Goal: Task Accomplishment & Management: Complete application form

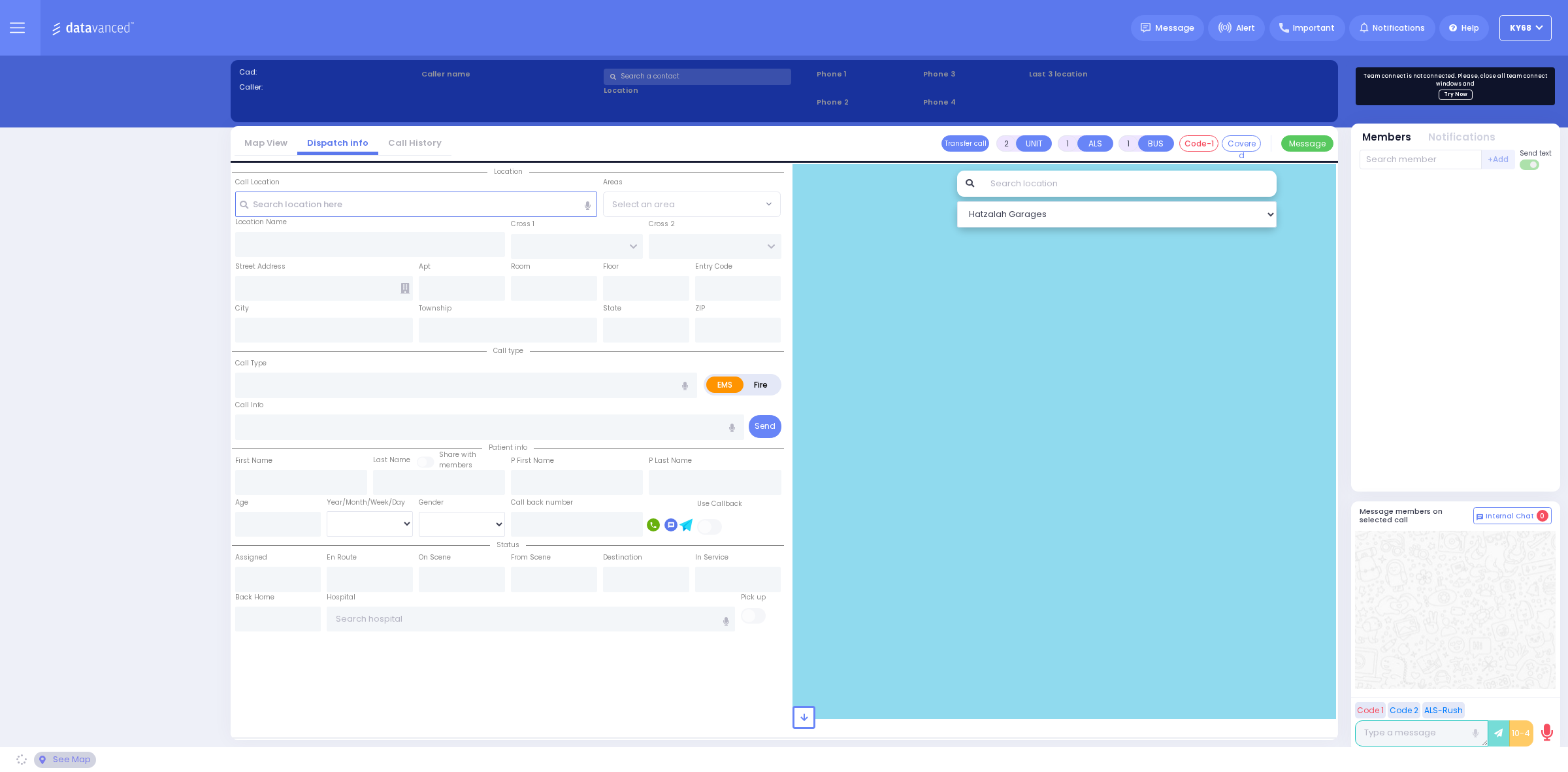
select select "12"
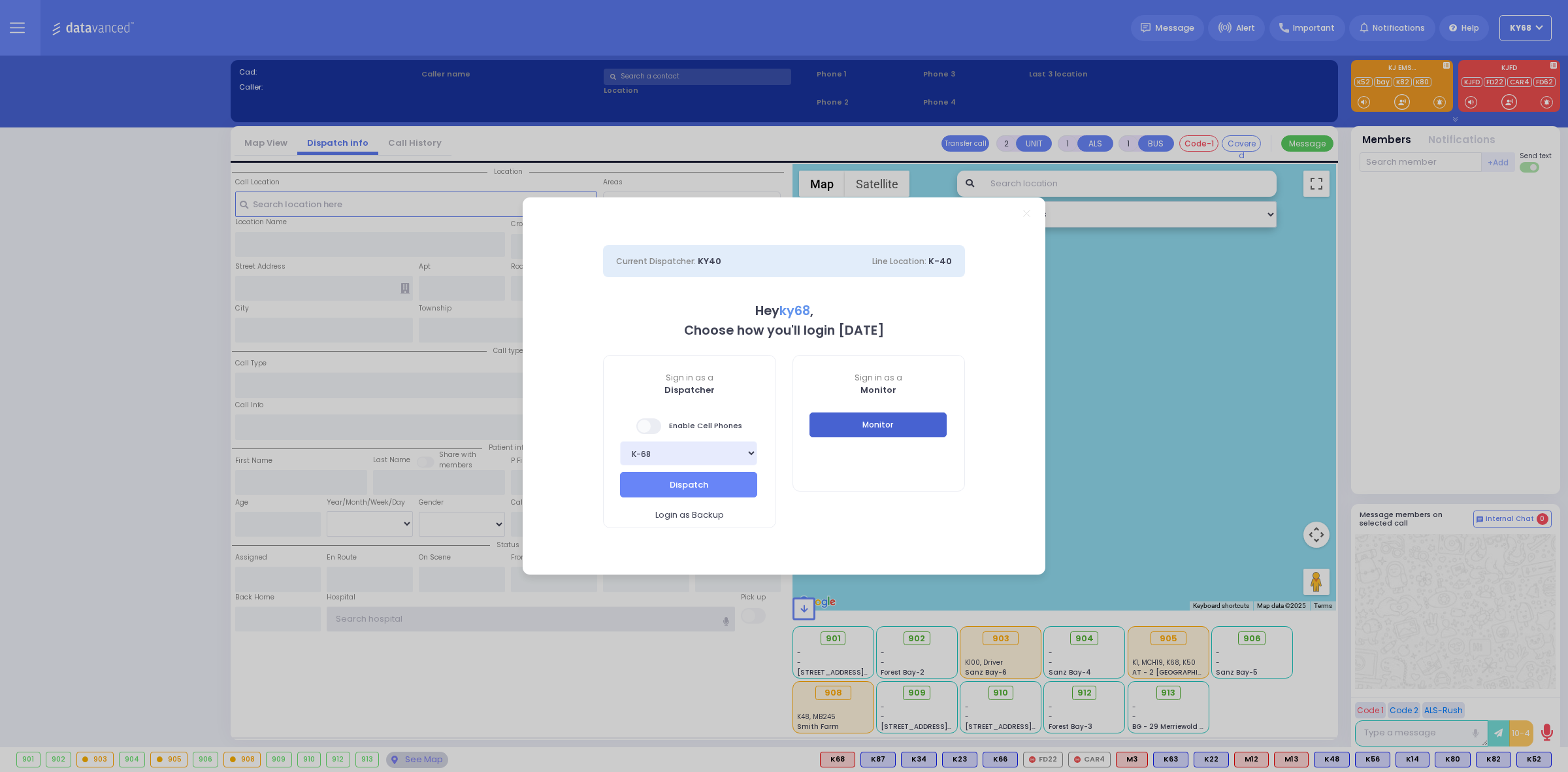
type input "ky68"
click at [840, 414] on button "Monitor" at bounding box center [878, 425] width 137 height 25
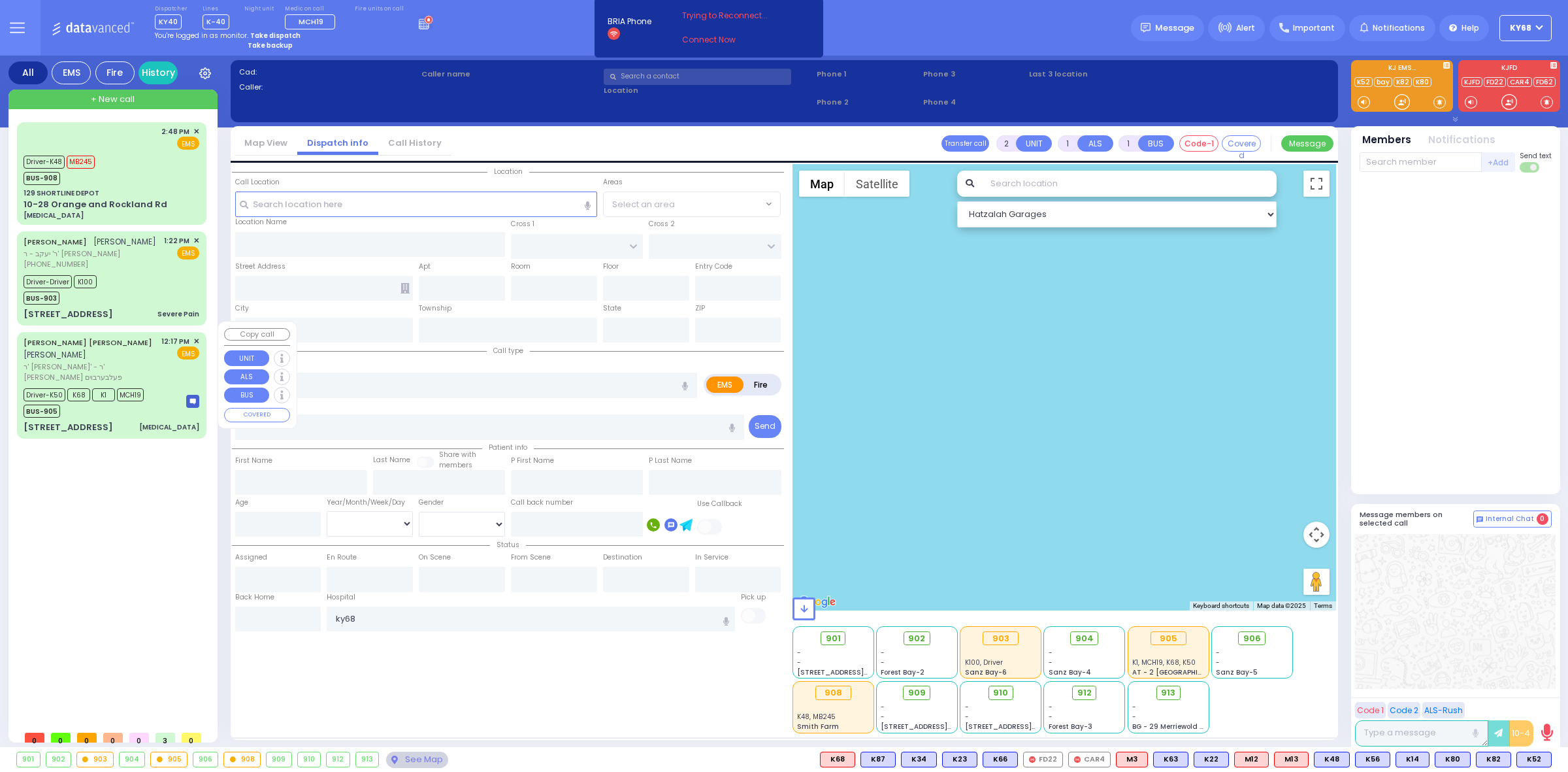
click at [71, 402] on div "BUS-905" at bounding box center [84, 409] width 121 height 16
type input "6"
select select
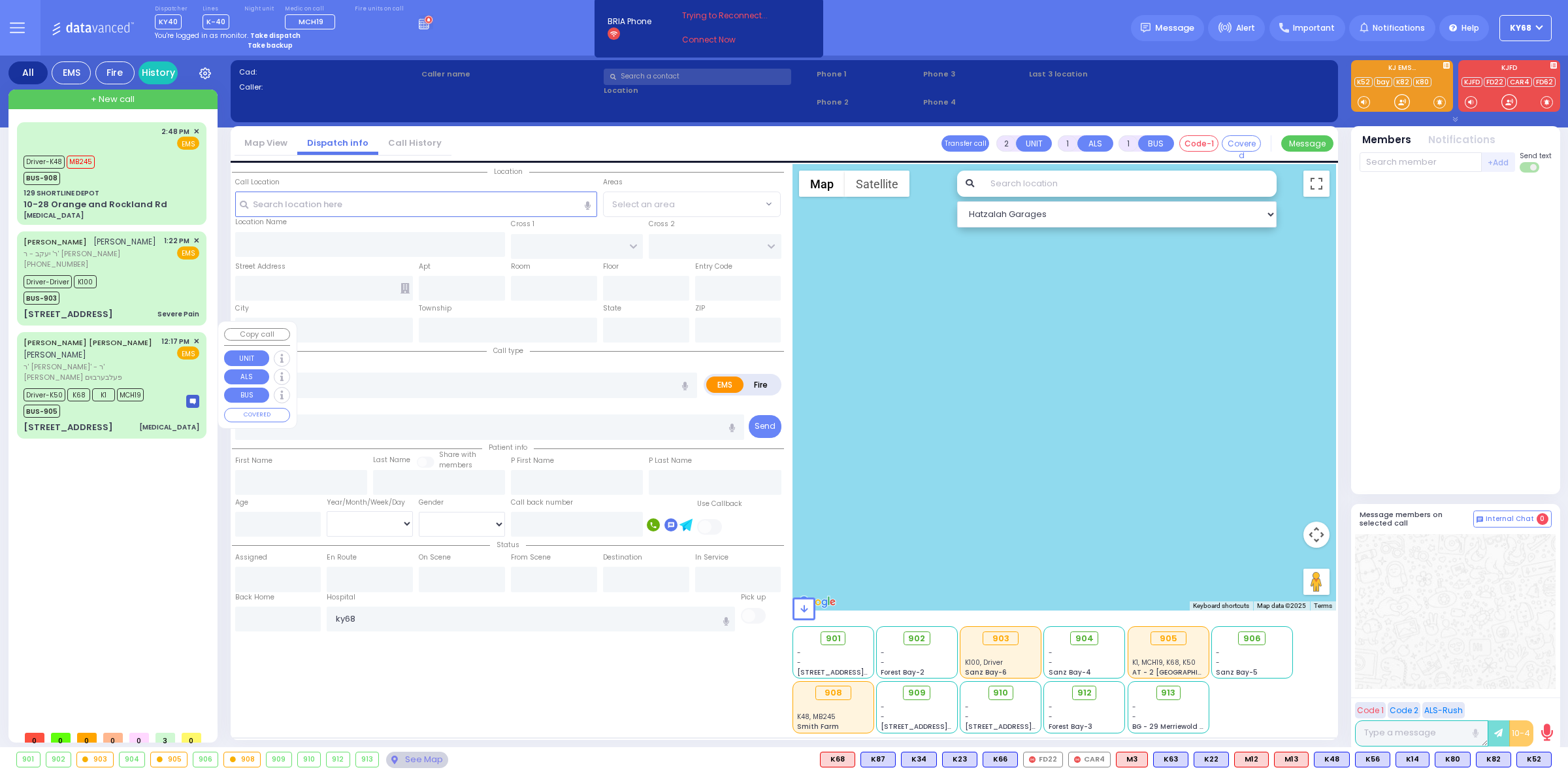
type input "[MEDICAL_DATA]"
radio input "true"
type input "[PERSON_NAME]"
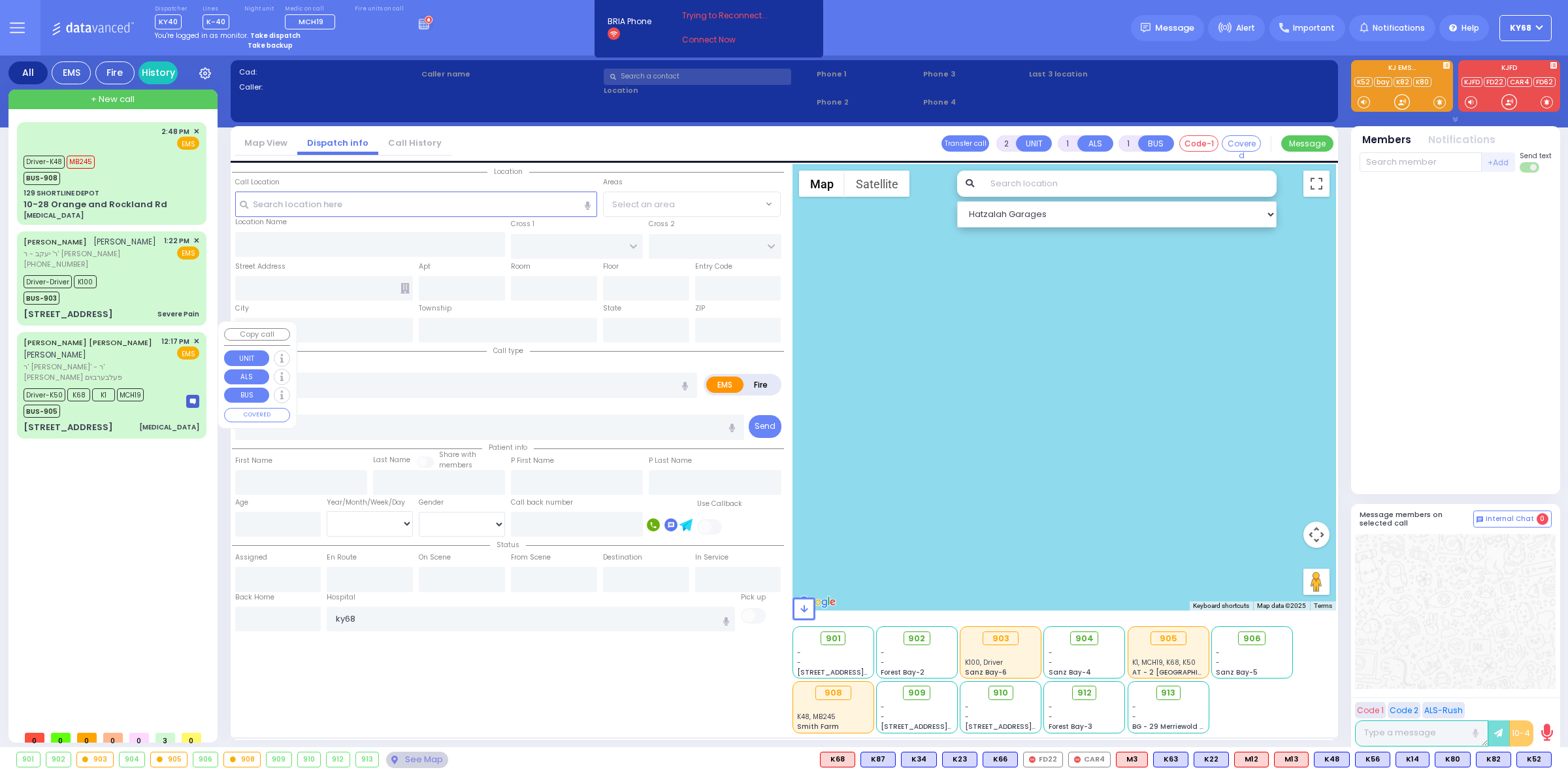
type input "[PERSON_NAME]"
type input "76"
select select "Year"
select select "[DEMOGRAPHIC_DATA]"
type input "12:17"
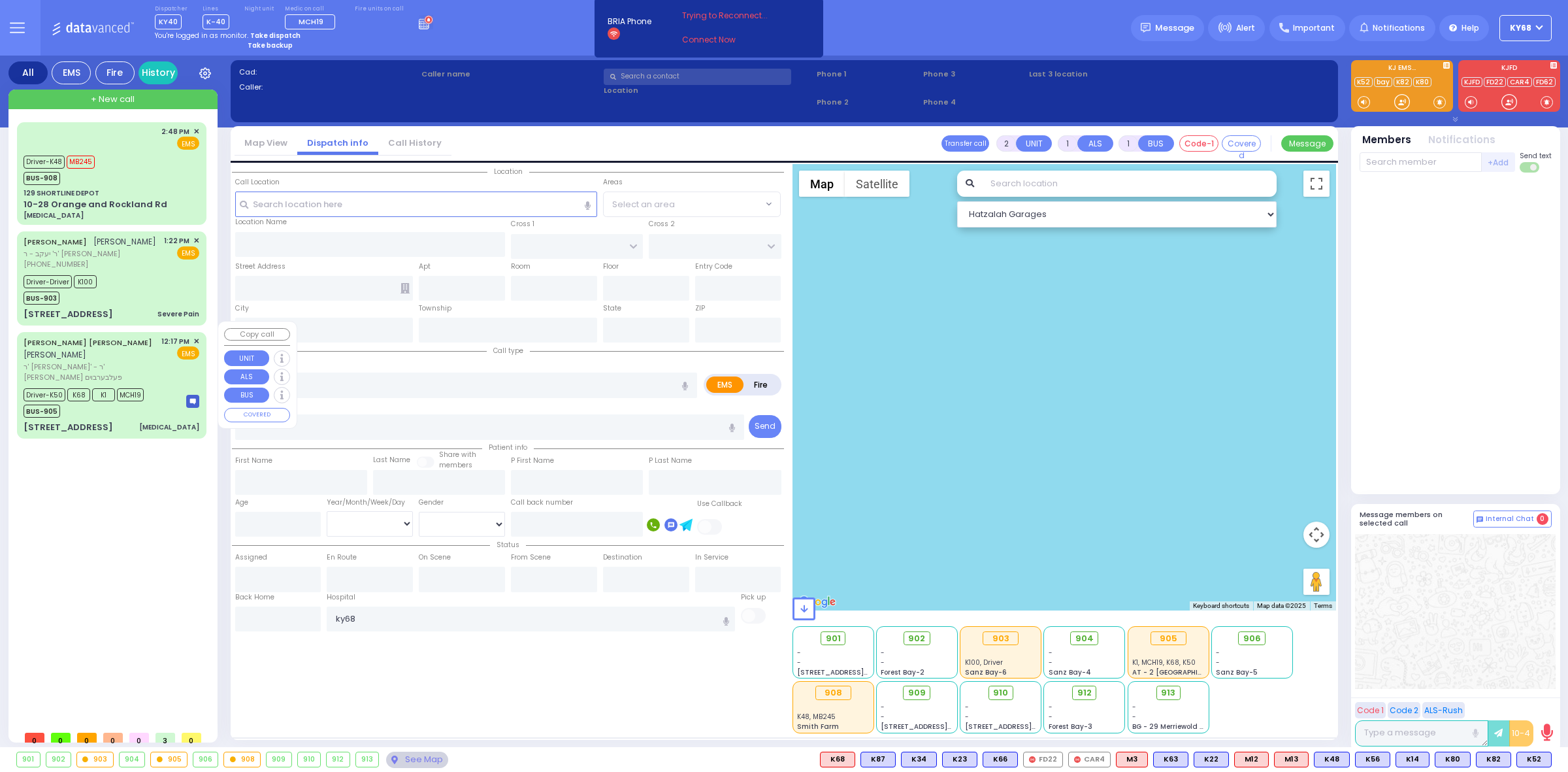
type input "12:25"
type input "12:38"
type input "13:00"
type input "14:00"
type input "15:00"
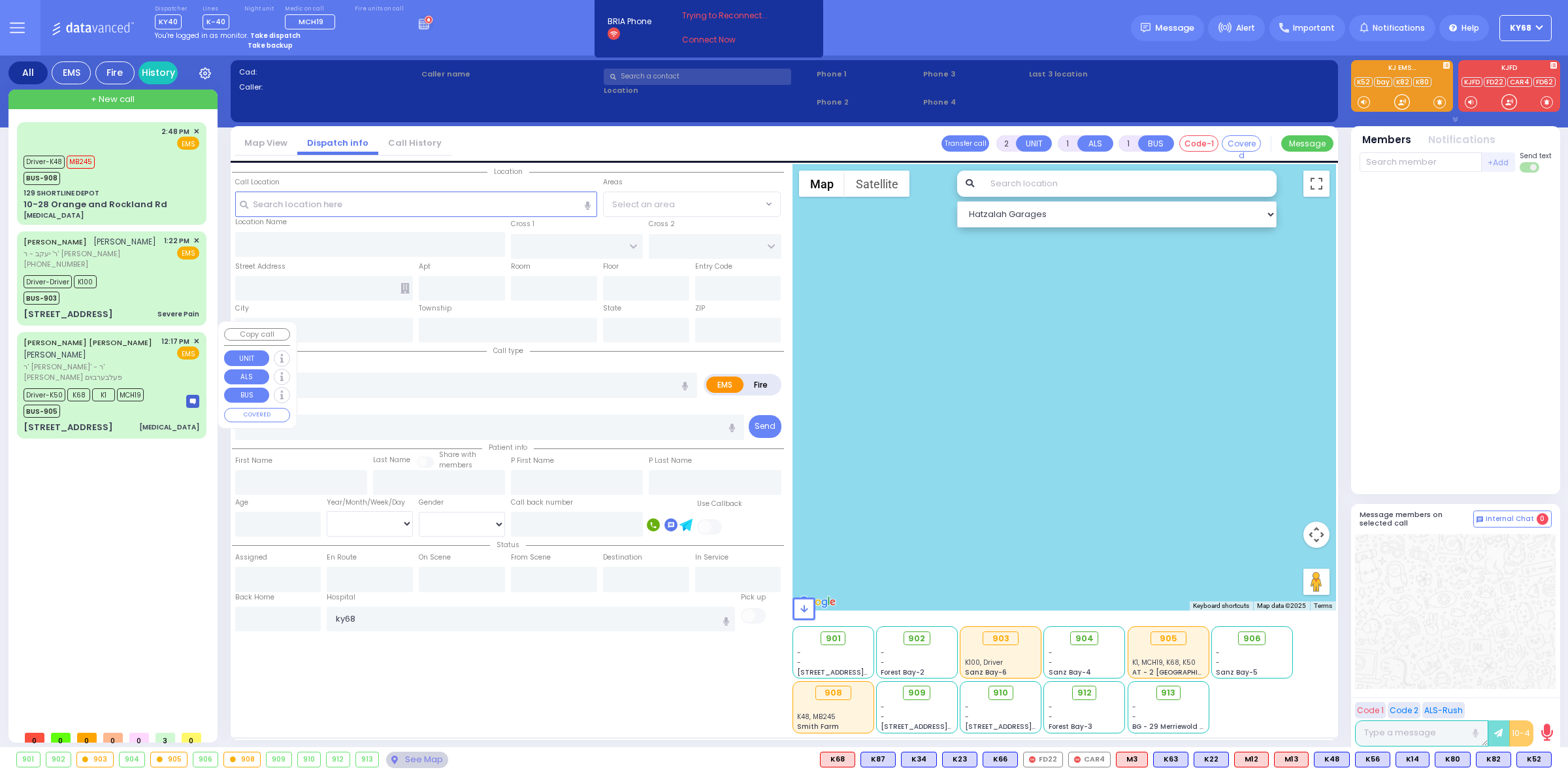
type input "[GEOGRAPHIC_DATA]"
select select "Hatzalah Garages"
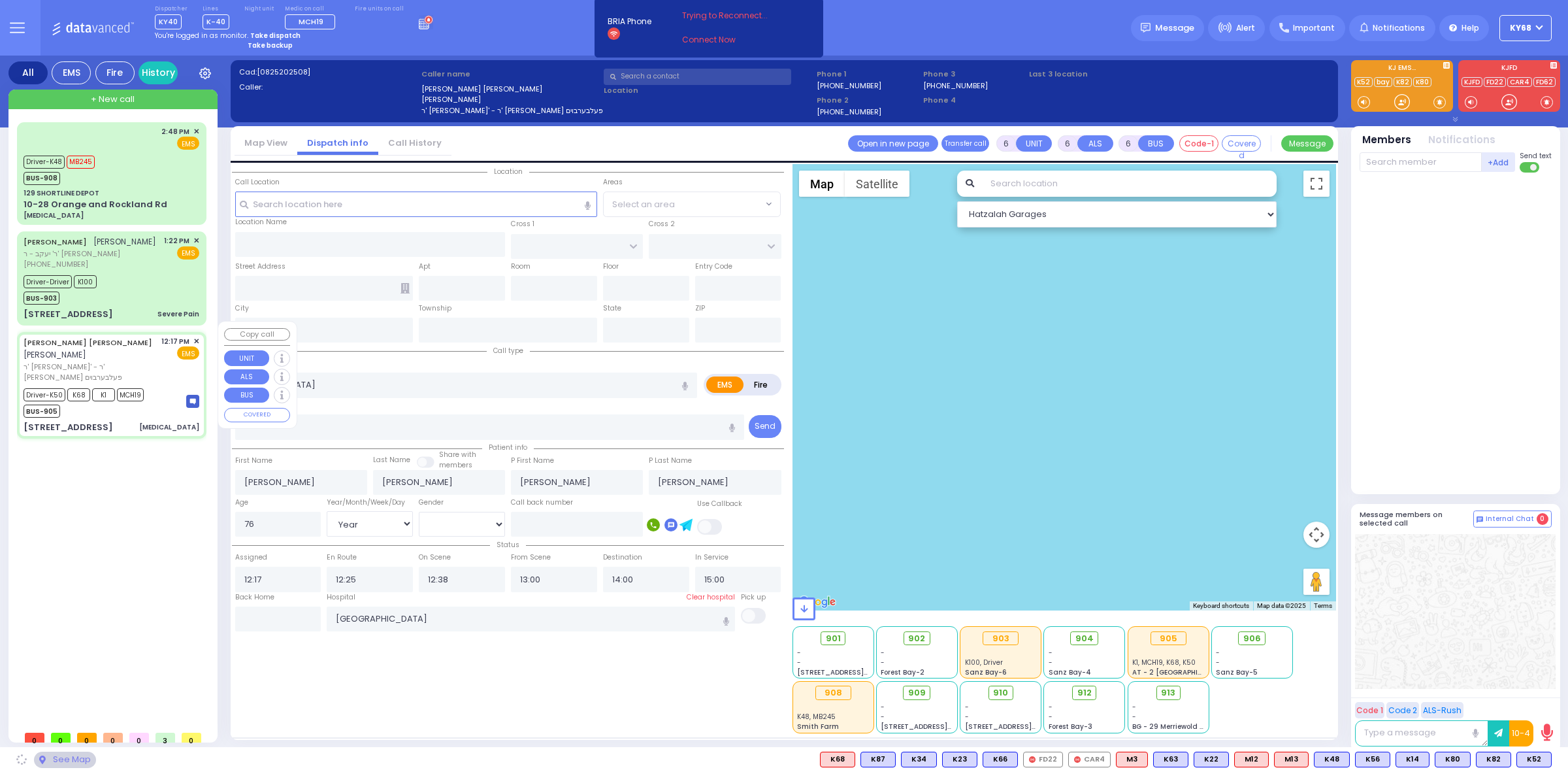
type input "NICKLESBURG RD"
type input "KRAKOW BLVD"
type input "[STREET_ADDRESS]"
type input "302"
type input "Monroe"
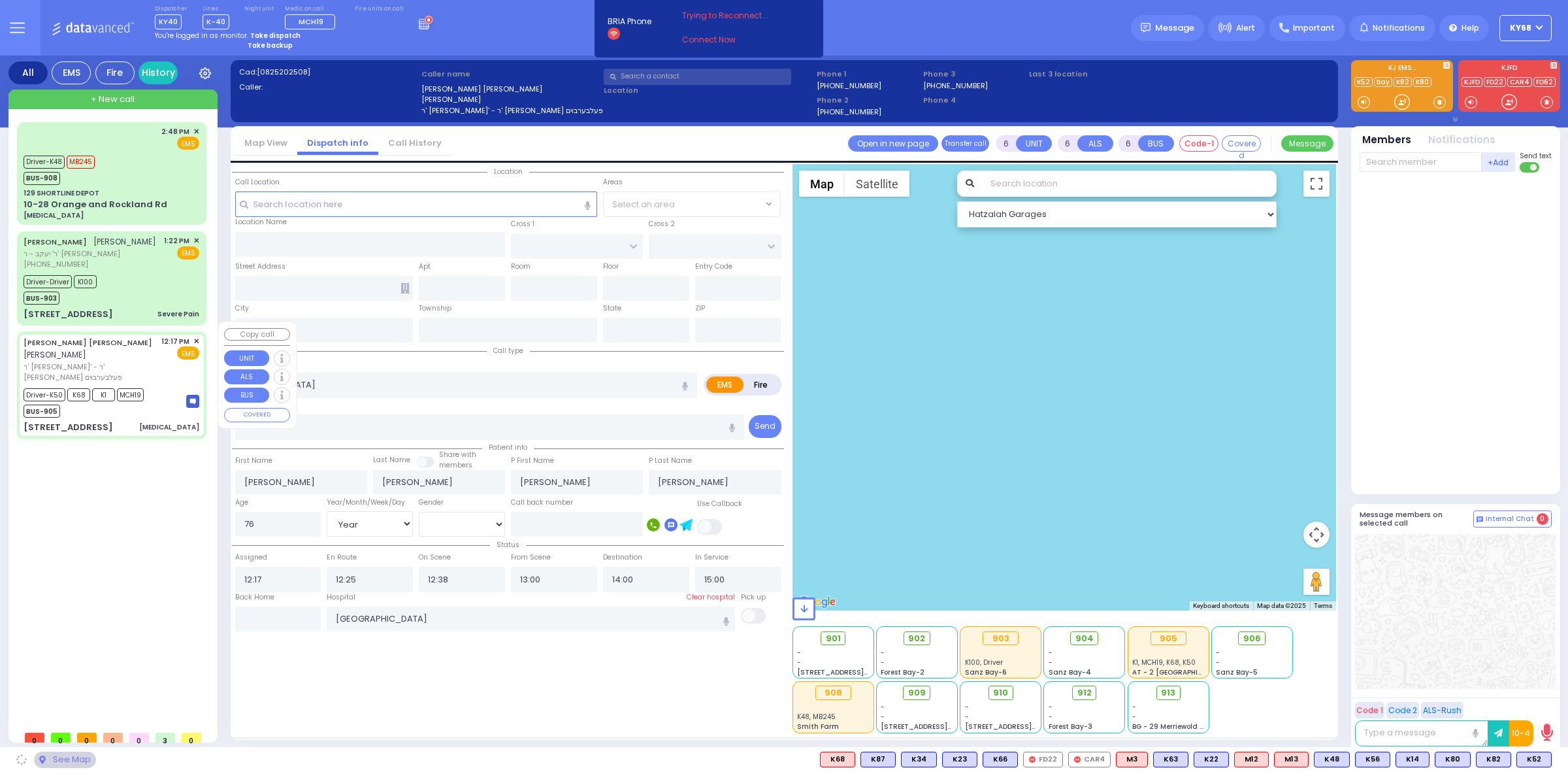
type input "[US_STATE]"
type input "10950"
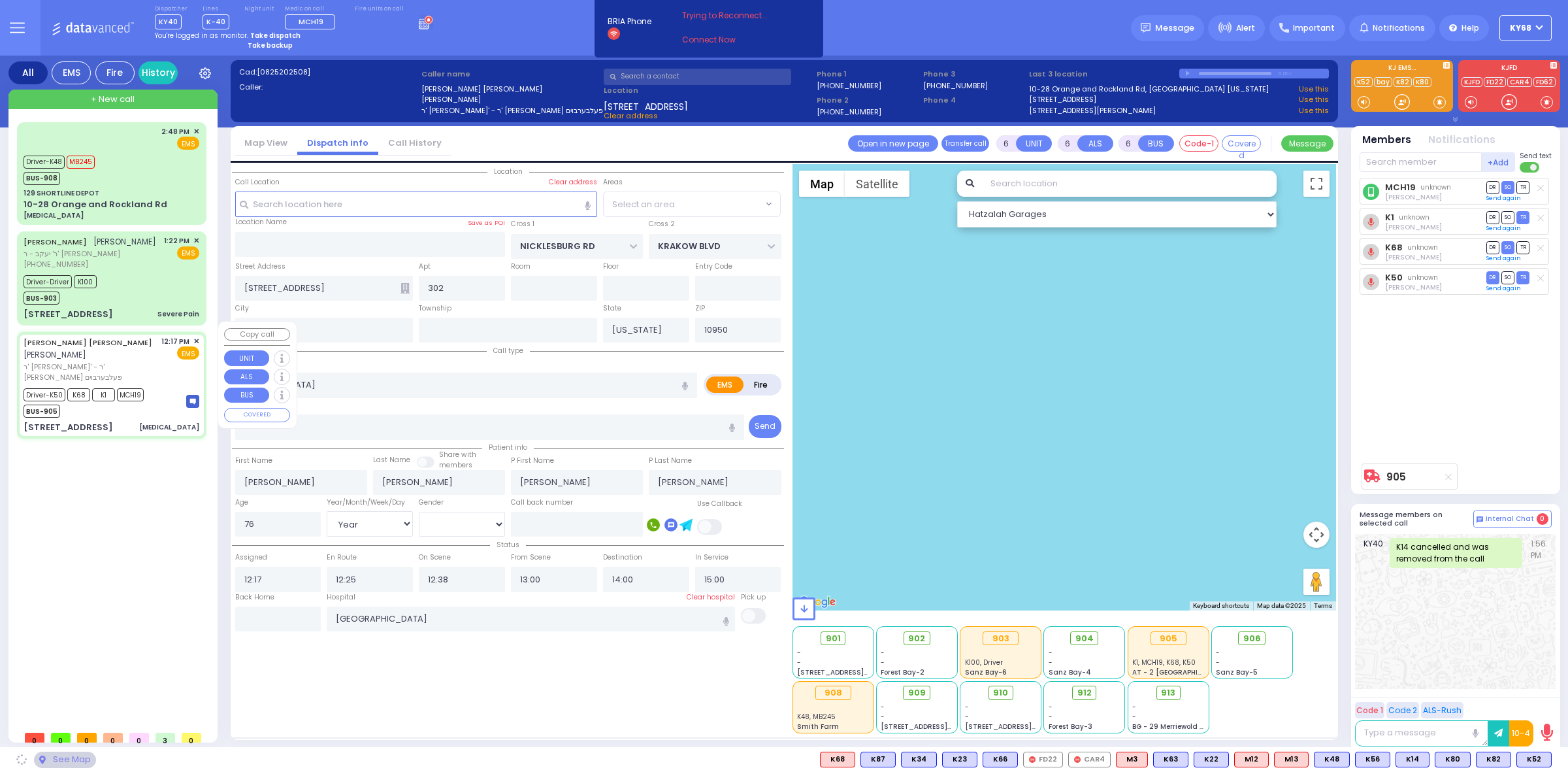
select select "ATZEI TAMURIM"
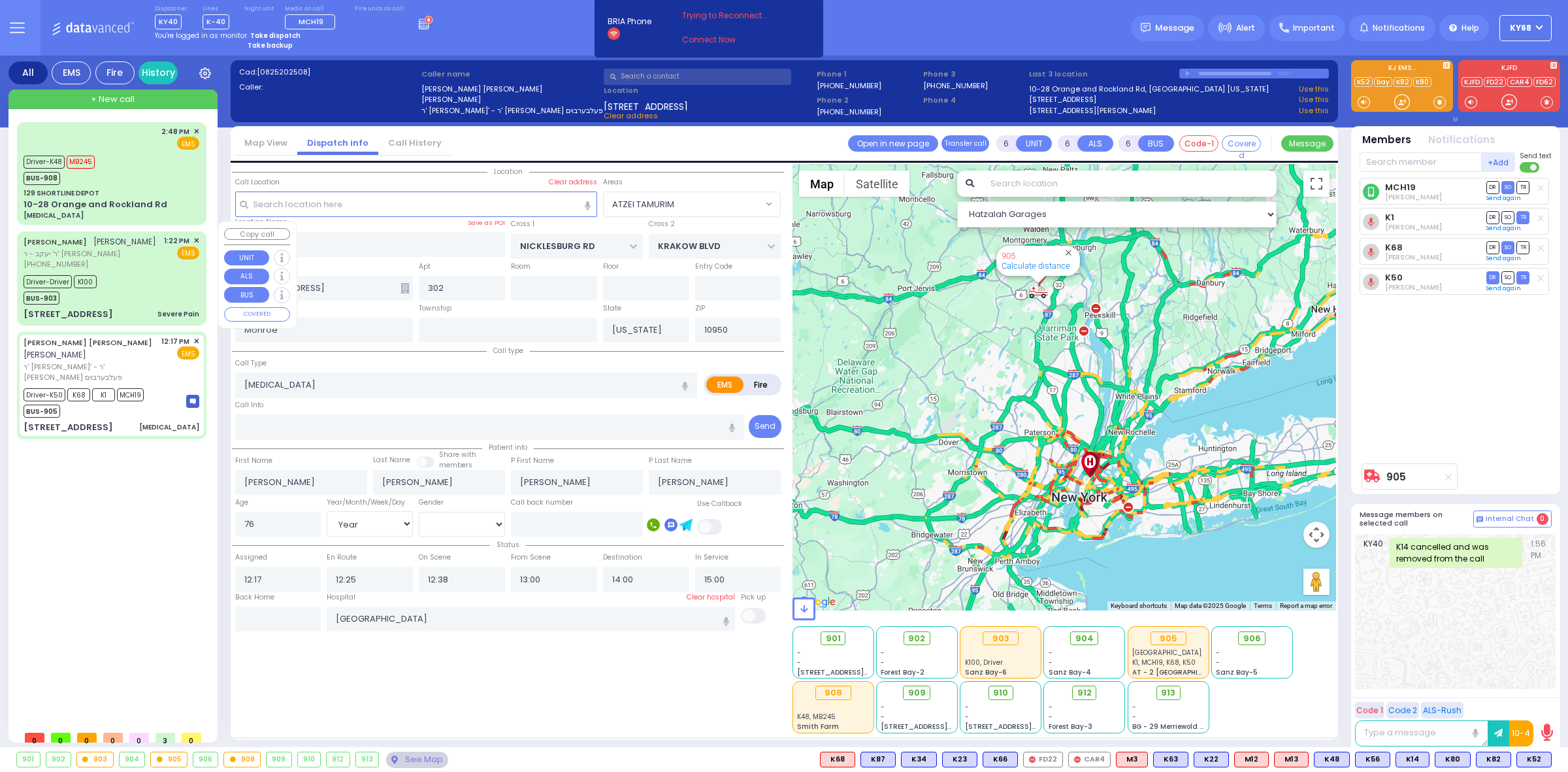
click at [84, 308] on div "[STREET_ADDRESS]" at bounding box center [68, 314] width 90 height 13
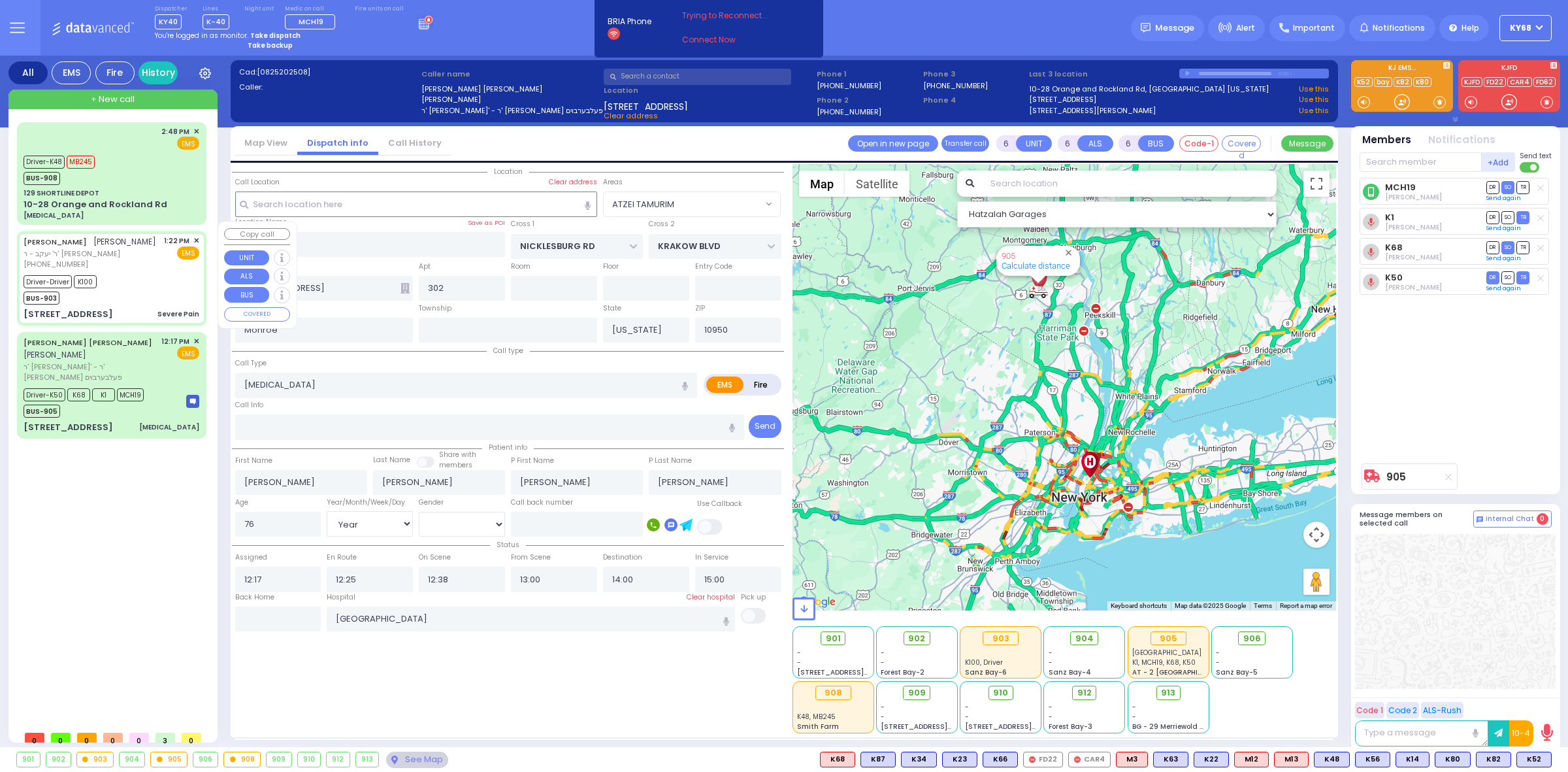
select select
type input "Severe Pain"
radio input "true"
type input "YITZCHOK"
type input "[PERSON_NAME]"
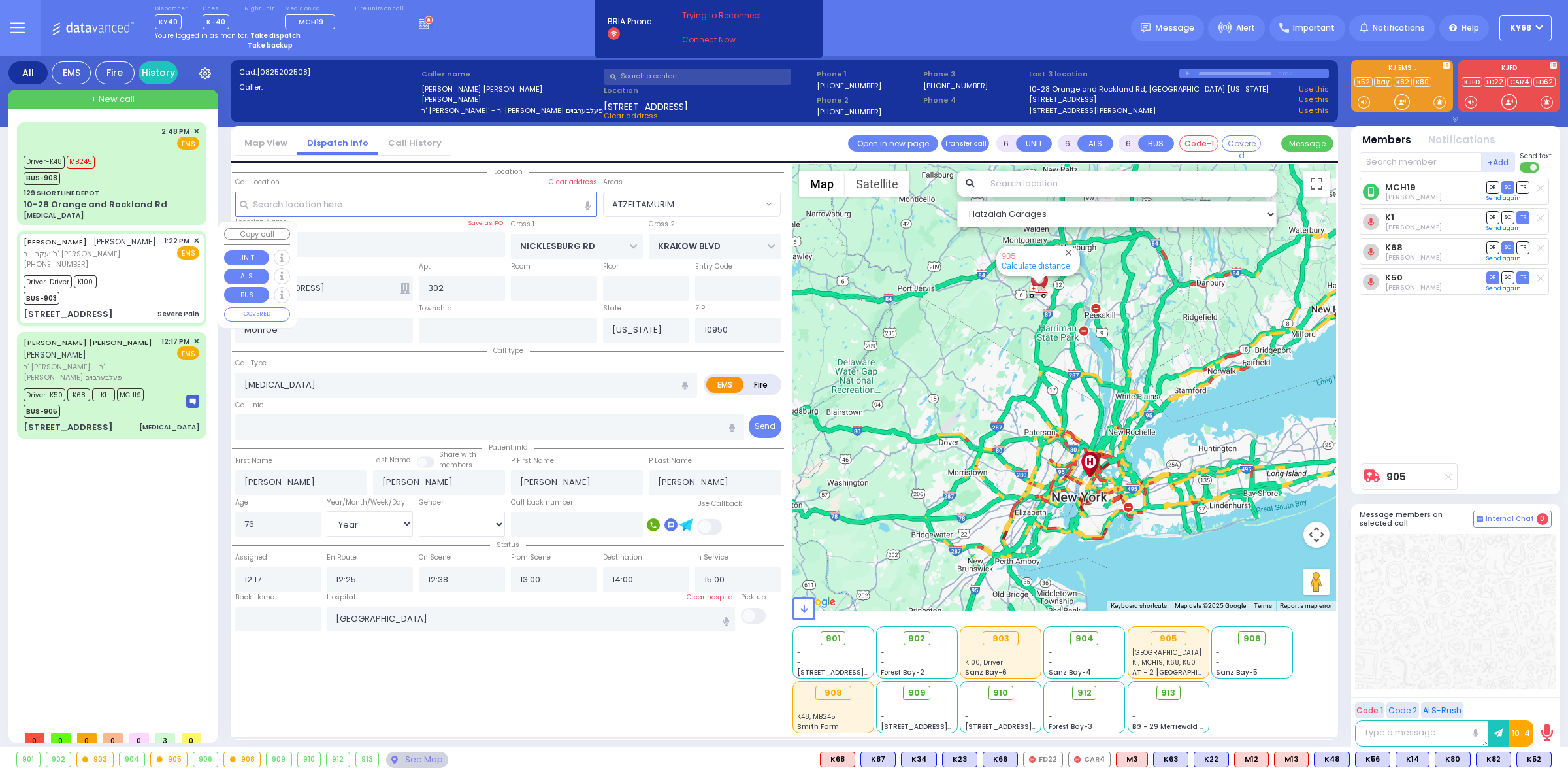
type input "[PERSON_NAME]"
type input "21"
select select "Year"
select select "[DEMOGRAPHIC_DATA]"
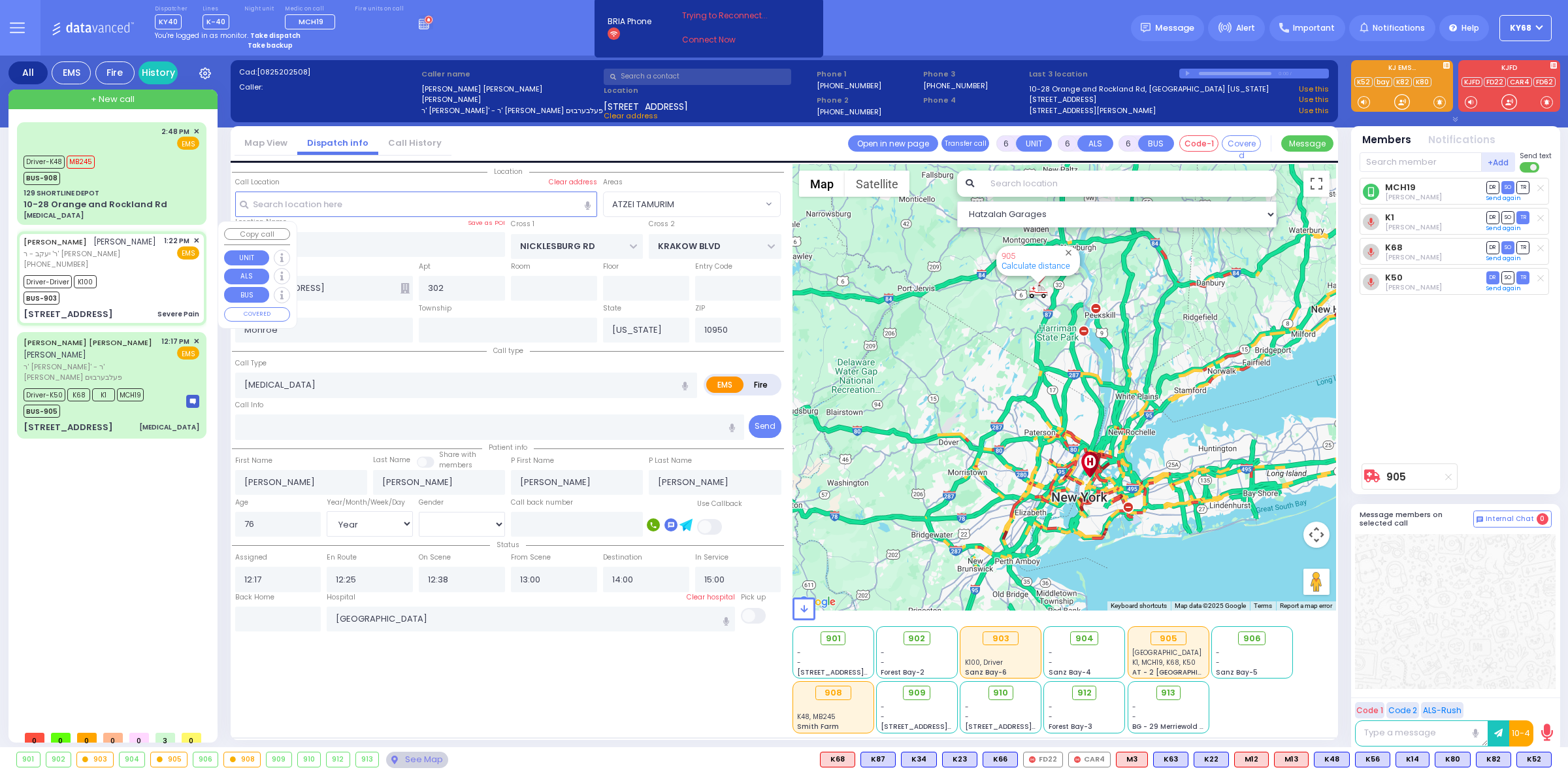
type input "13:22"
type input "13:39"
type input "13:53"
type input "15:17"
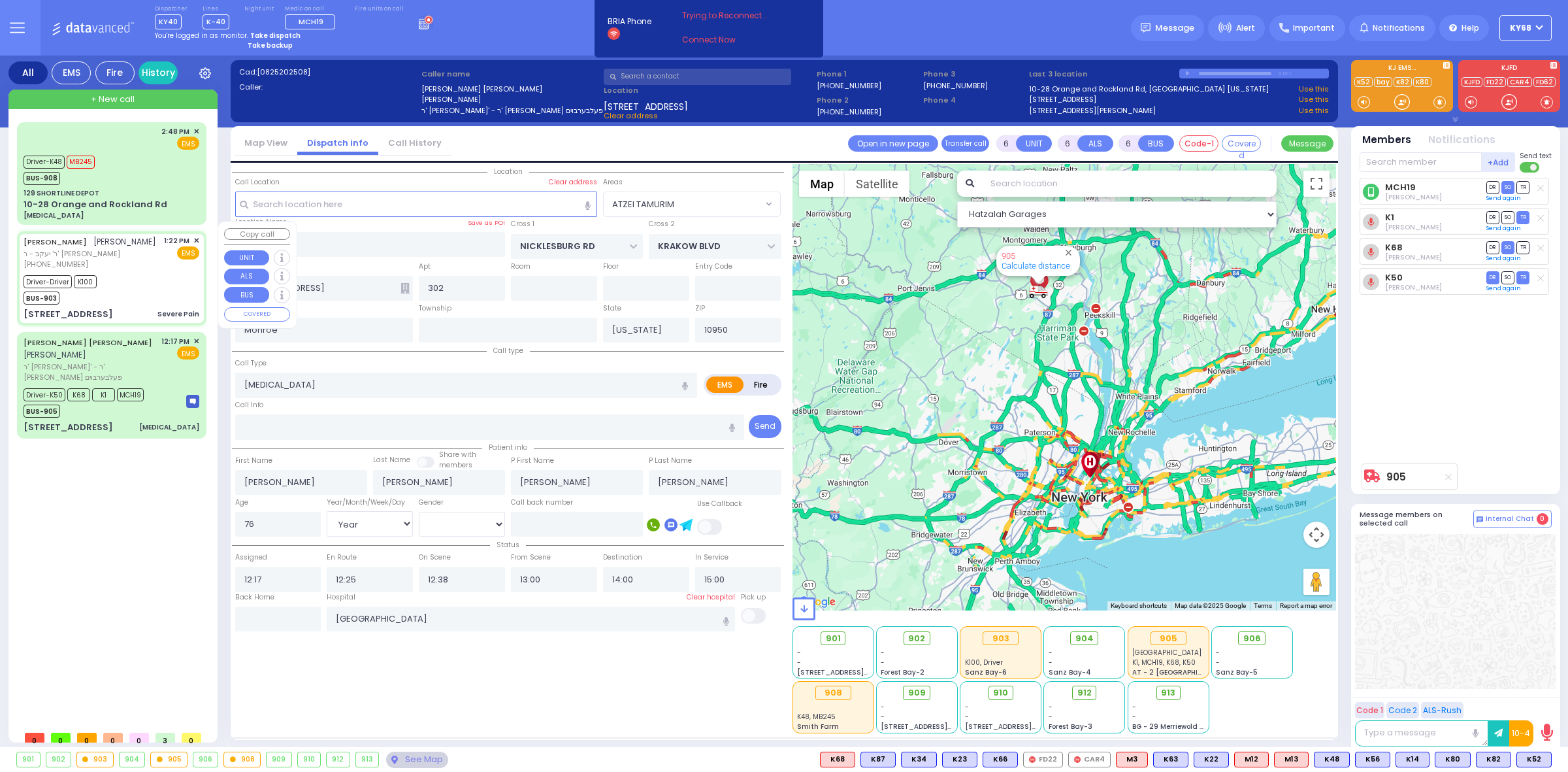
type input "15:28"
type input "[GEOGRAPHIC_DATA]"
type input "VAYOEL MOSHE COURT"
type input "[STREET_ADDRESS]"
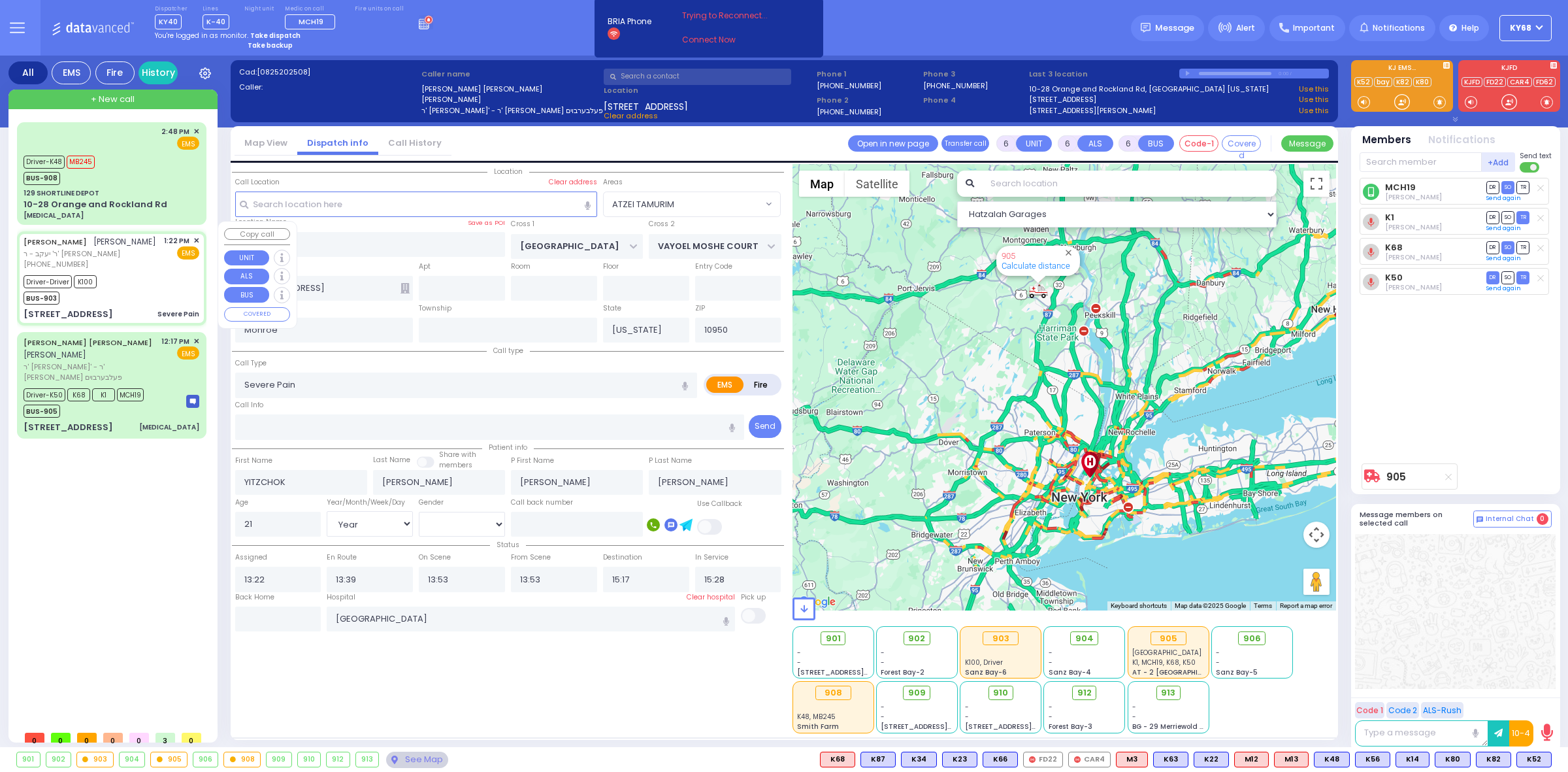
select select "SECTION 4"
select select "Hatzalah Garages"
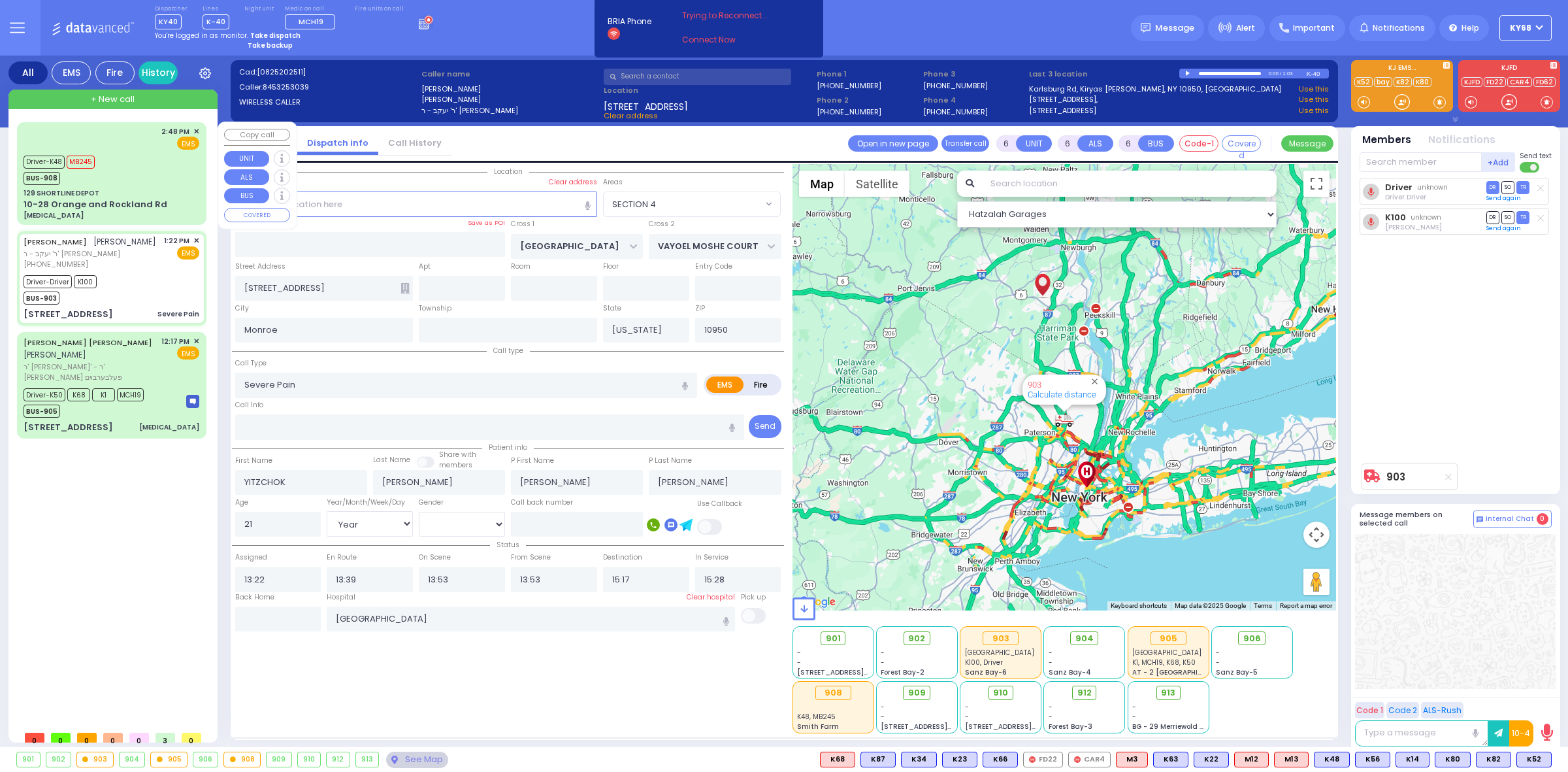
click at [102, 189] on div "129 SHORTLINE DEPOT" at bounding box center [111, 192] width 176 height 9
select select
type input "[MEDICAL_DATA]"
radio input "true"
type input "[PERSON_NAME]"
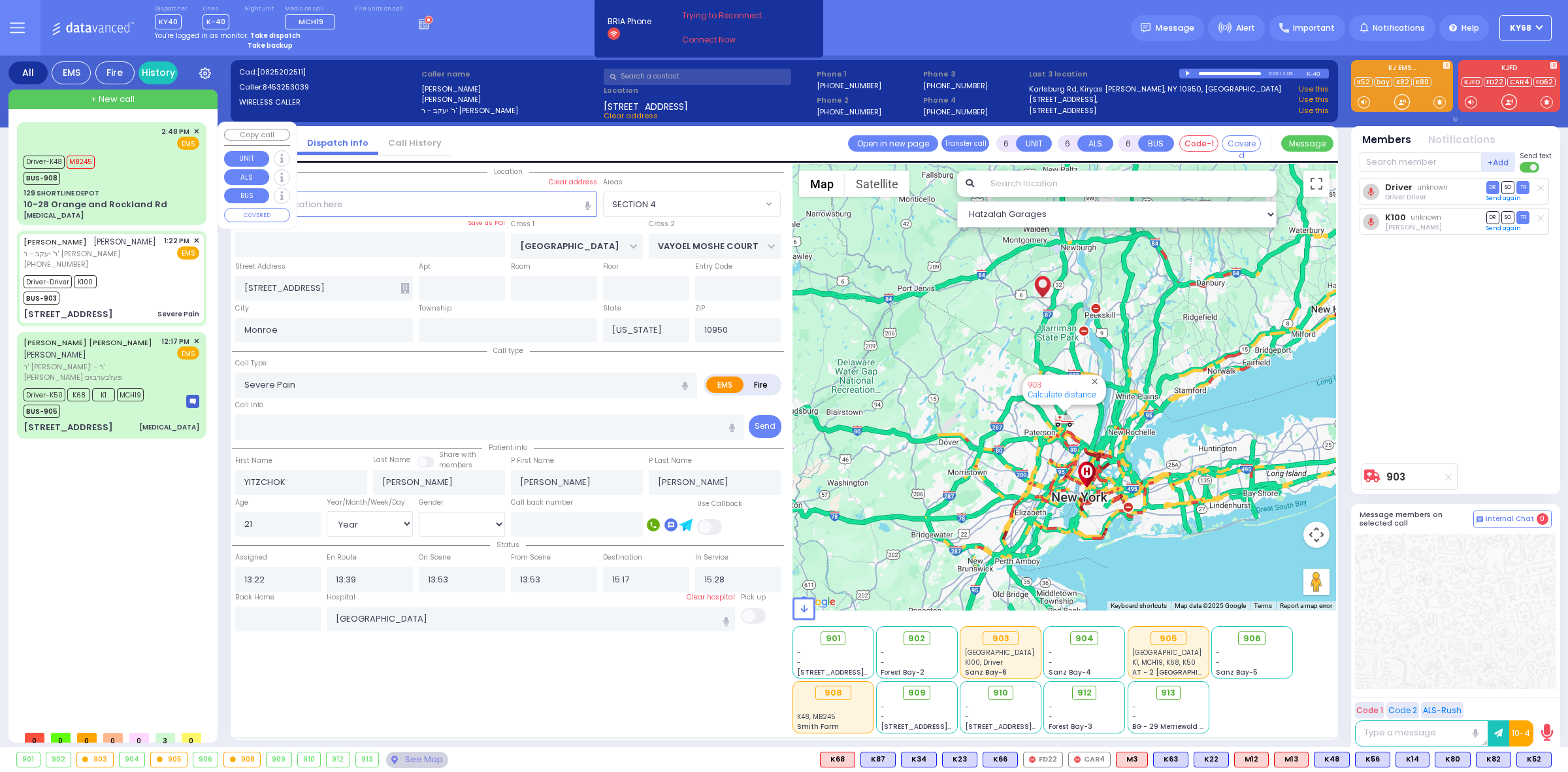
type input "[PERSON_NAME]"
type input "30"
select select "Year"
select select "[DEMOGRAPHIC_DATA]"
type input "14:48"
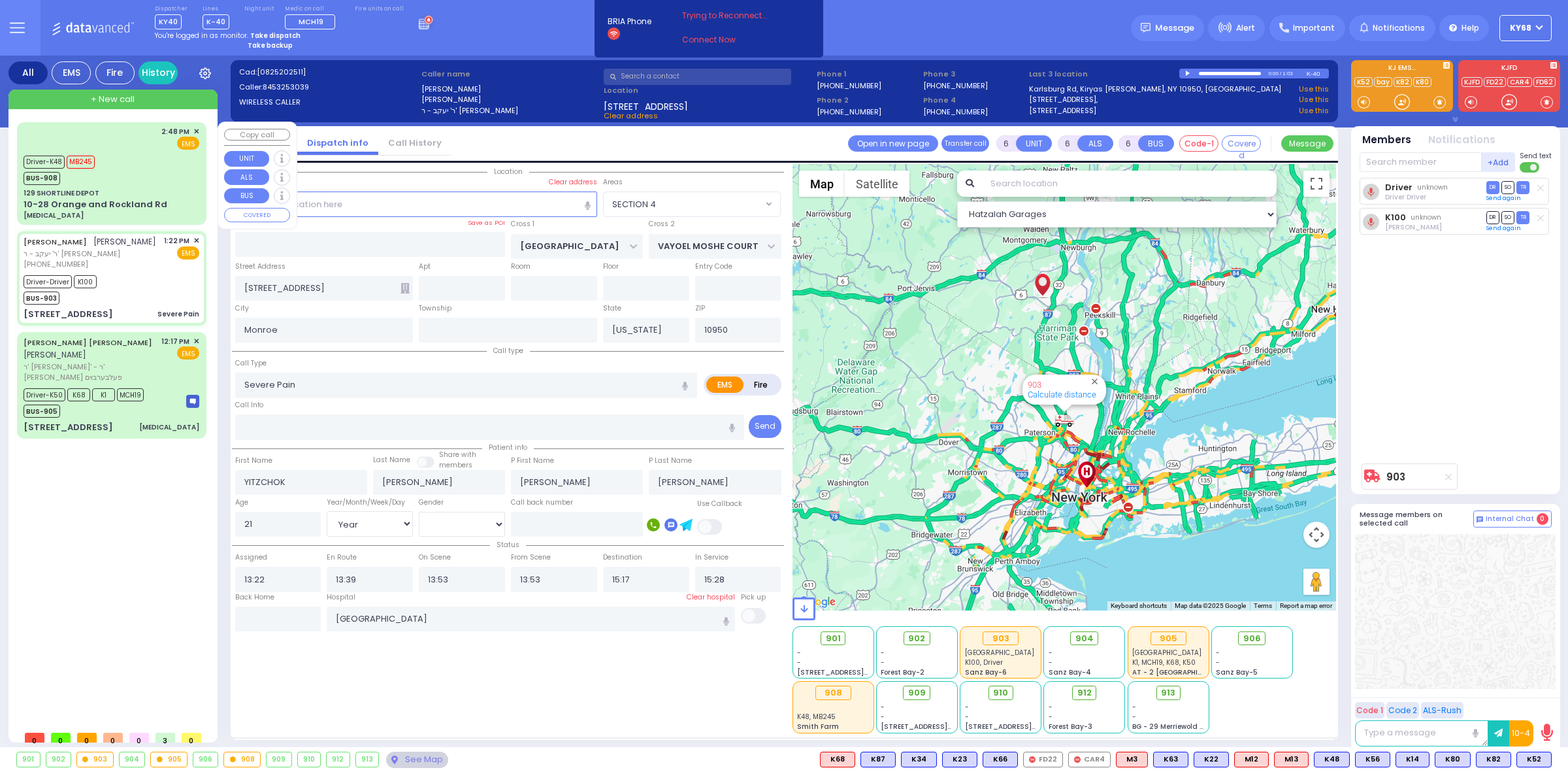
type input "14:49"
type input "15:38"
type input "15:48"
select select "Hatzalah Garages"
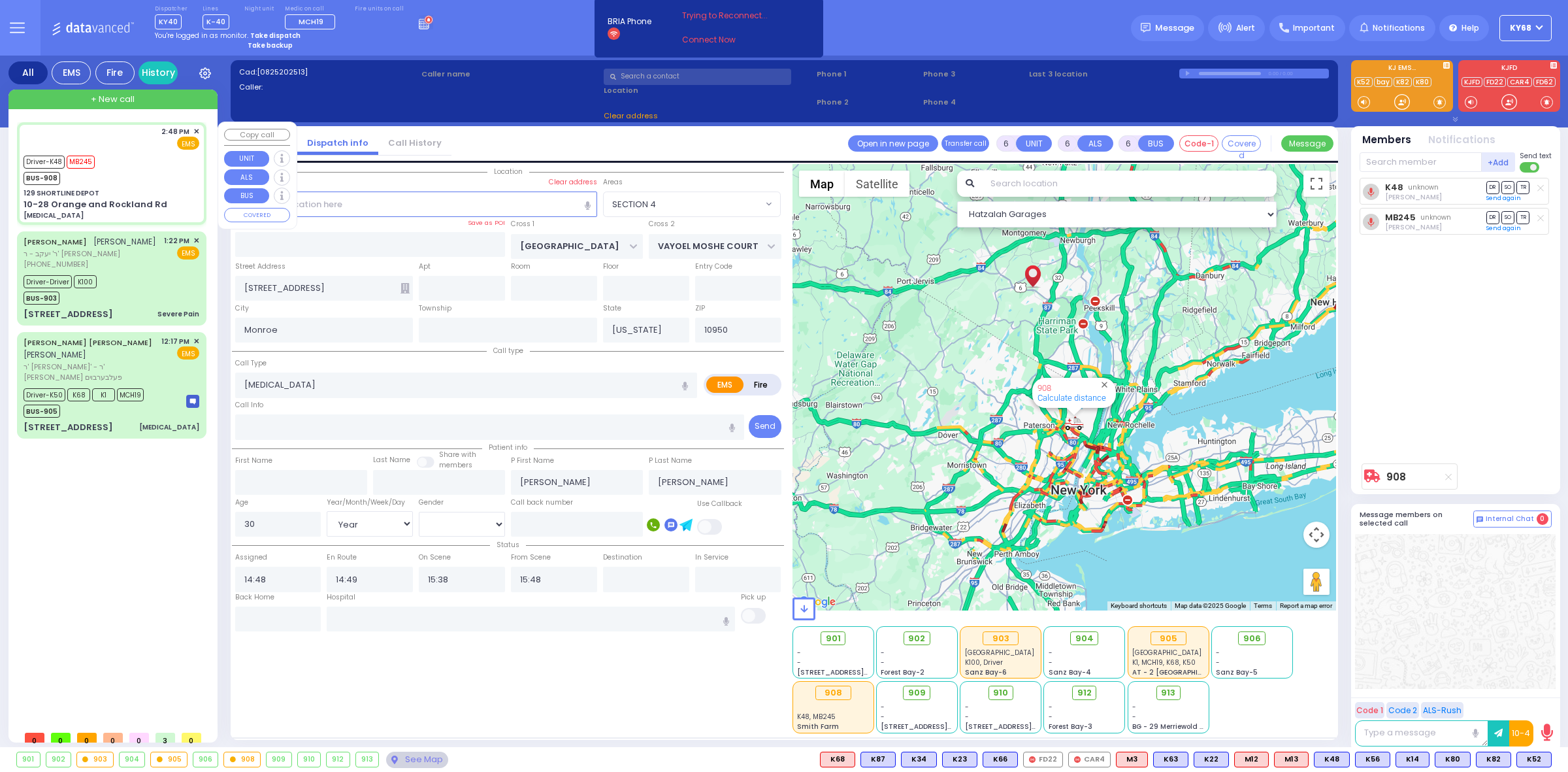
type input "129 SHORTLINE DEPOT"
type input "10-28 Orange and Rockland Rd"
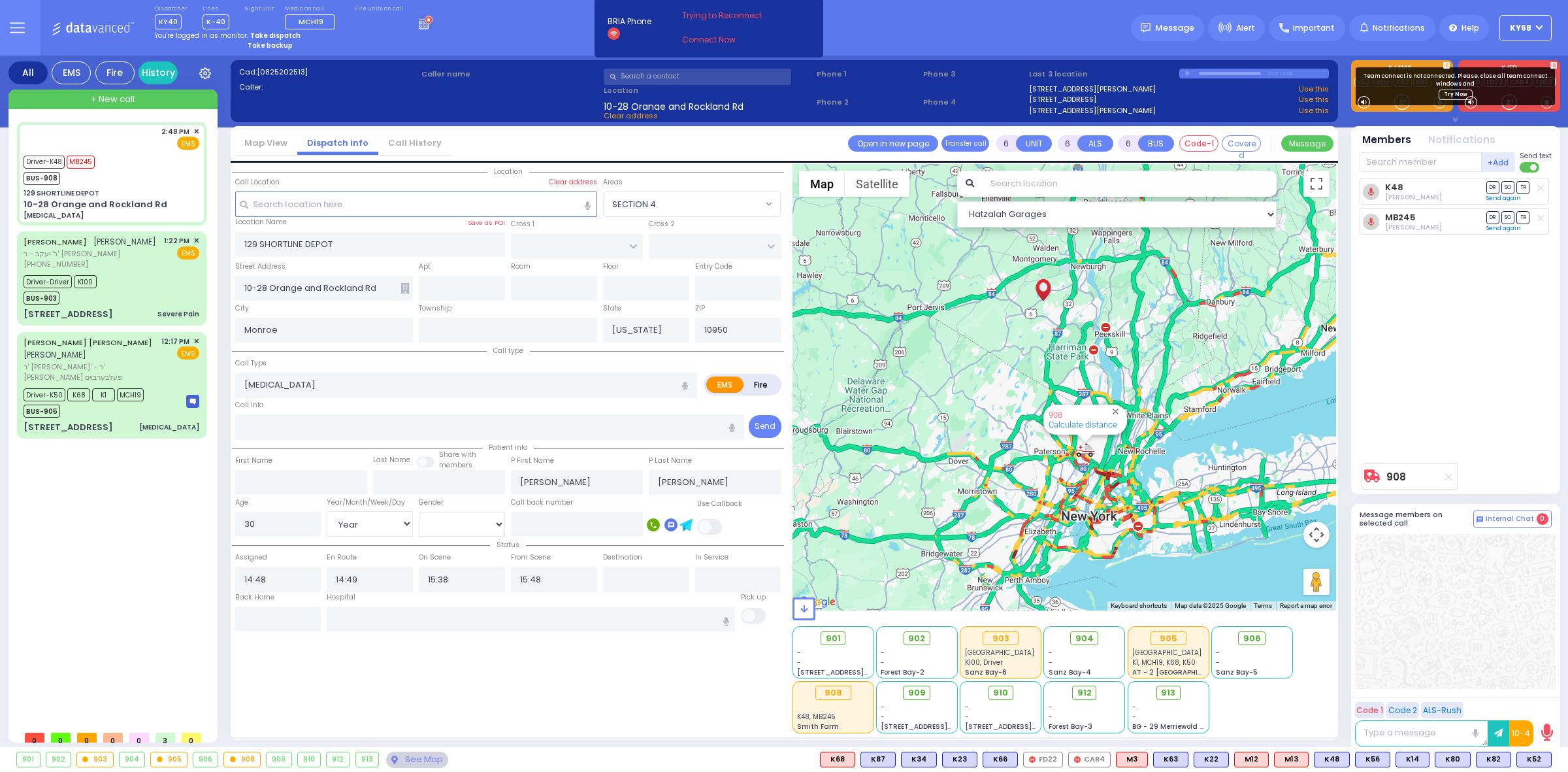
select select
radio input "true"
select select "Year"
select select "[DEMOGRAPHIC_DATA]"
select select "Hatzalah Garages"
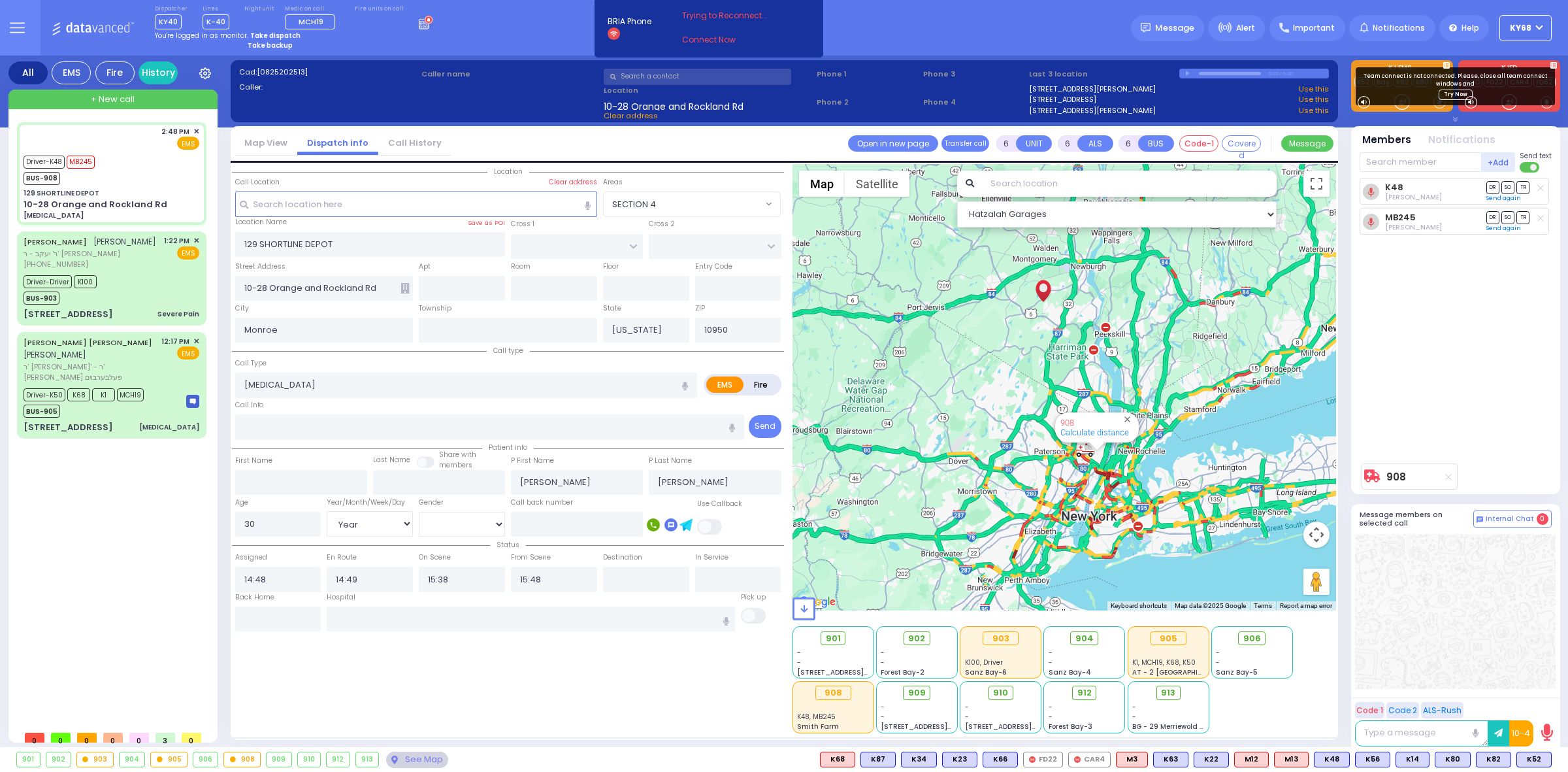
select select
radio input "true"
select select "Year"
select select "[DEMOGRAPHIC_DATA]"
select select "Hatzalah Garages"
